Goal: Check status: Check status

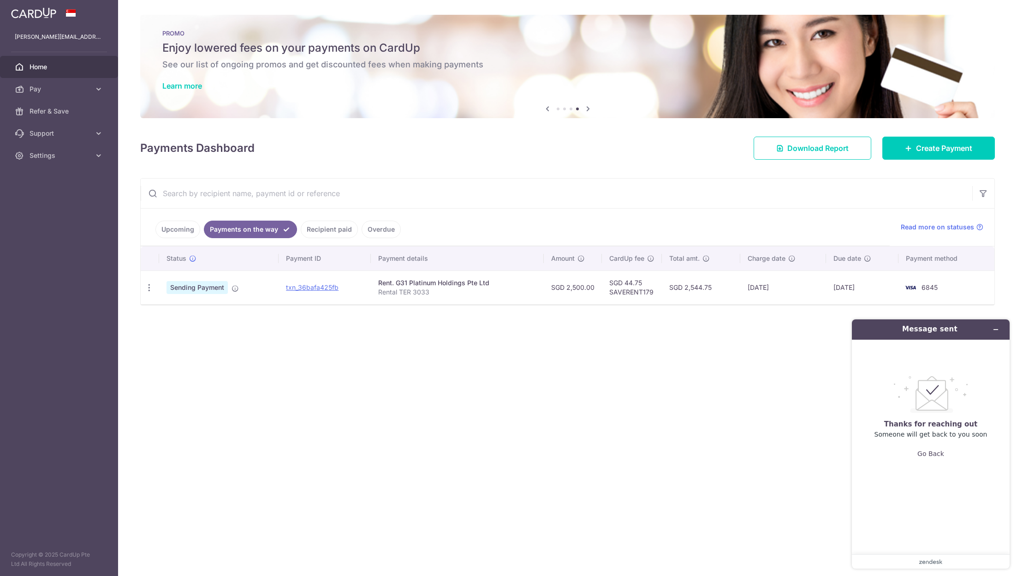
click at [466, 364] on div "× Pause Schedule Pause all future payments in this series Pause just this one p…" at bounding box center [567, 288] width 899 height 576
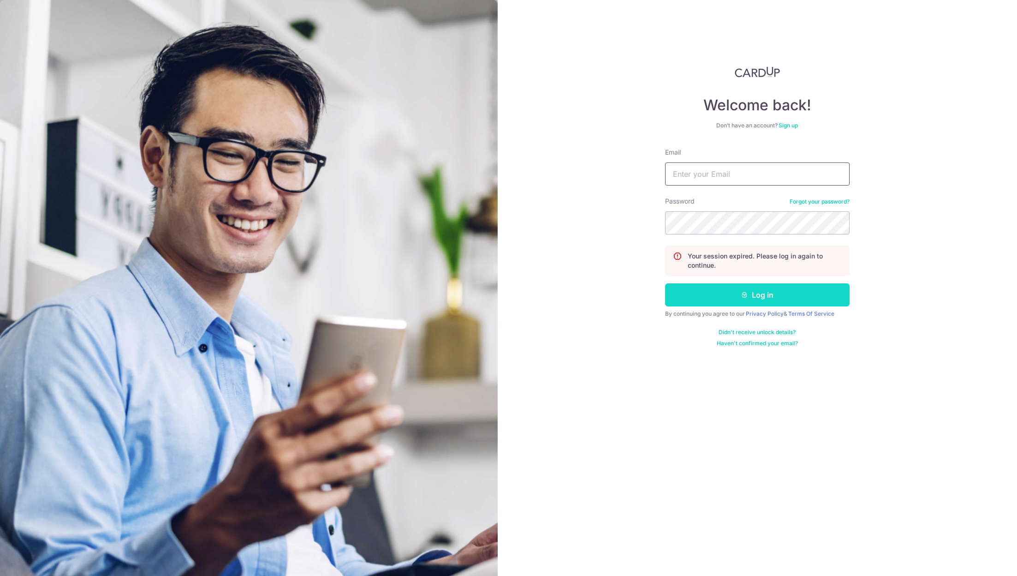
type input "[PERSON_NAME][EMAIL_ADDRESS][DOMAIN_NAME]"
click at [769, 293] on button "Log in" at bounding box center [757, 294] width 185 height 23
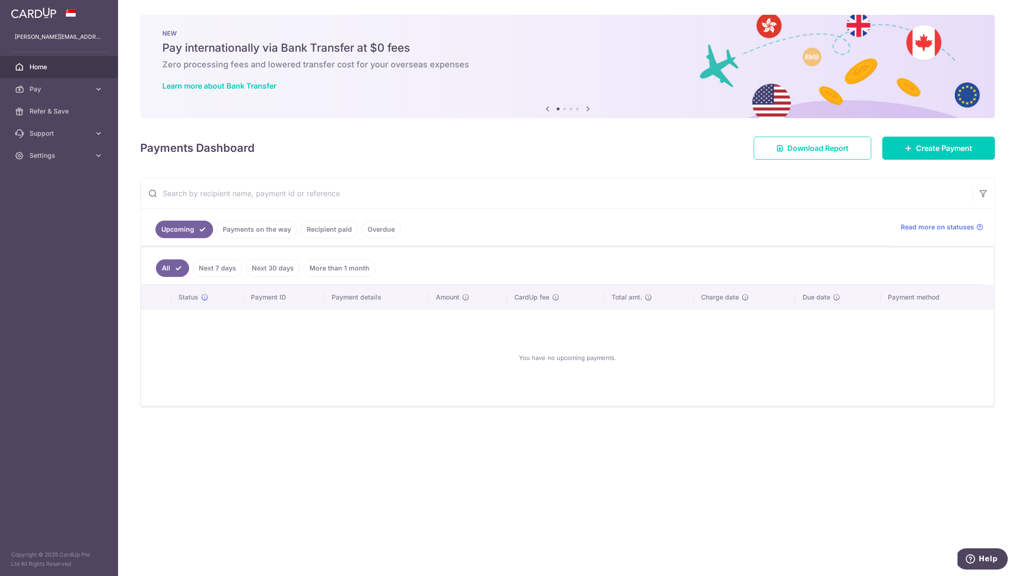
click at [247, 222] on link "Payments on the way" at bounding box center [257, 230] width 80 height 18
